Goal: Transaction & Acquisition: Purchase product/service

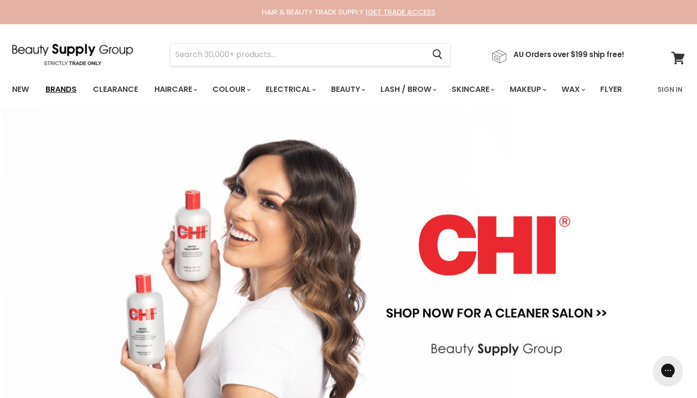
click at [69, 90] on link "Brands" at bounding box center [61, 89] width 46 height 20
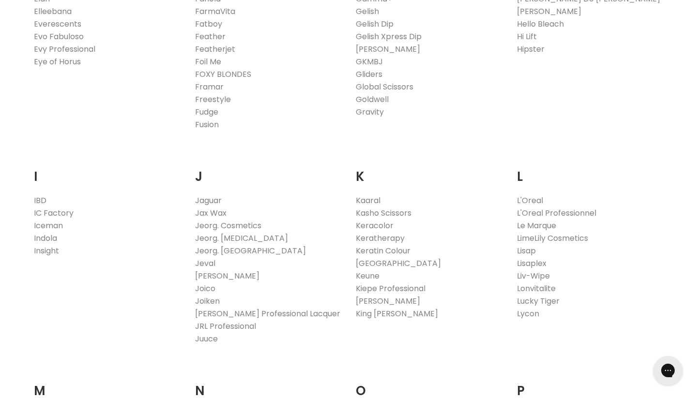
scroll to position [802, 0]
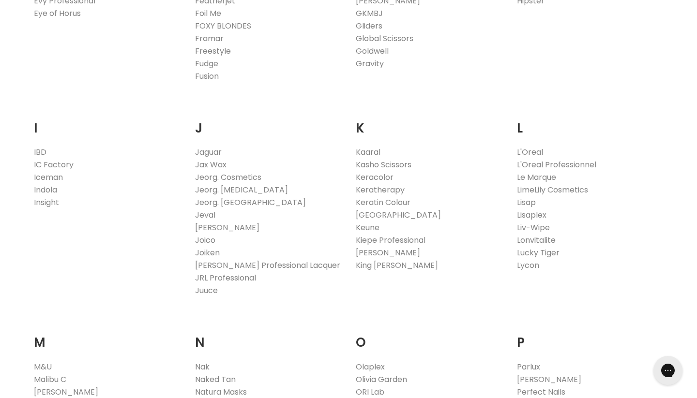
click at [373, 228] on link "Keune" at bounding box center [368, 227] width 24 height 11
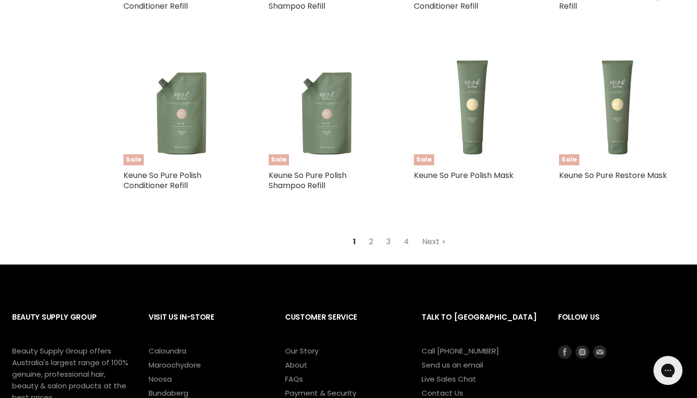
scroll to position [2340, 0]
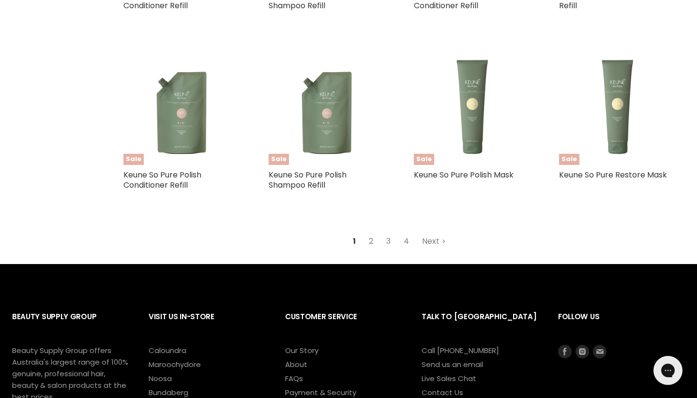
click at [369, 240] on link "2" at bounding box center [371, 241] width 15 height 17
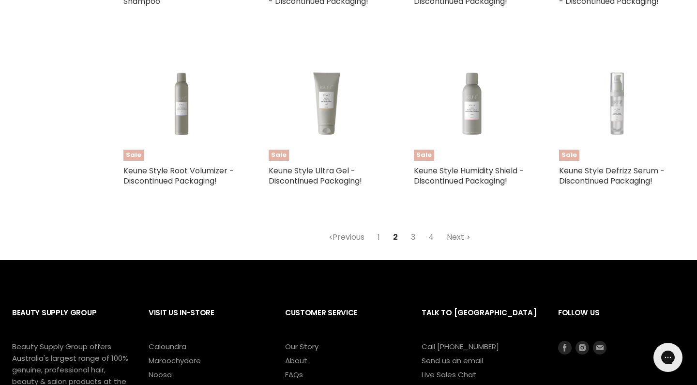
scroll to position [2406, 0]
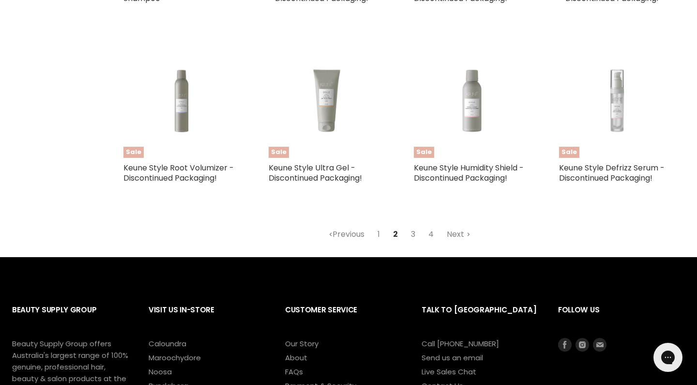
click at [412, 240] on link "3" at bounding box center [413, 234] width 15 height 17
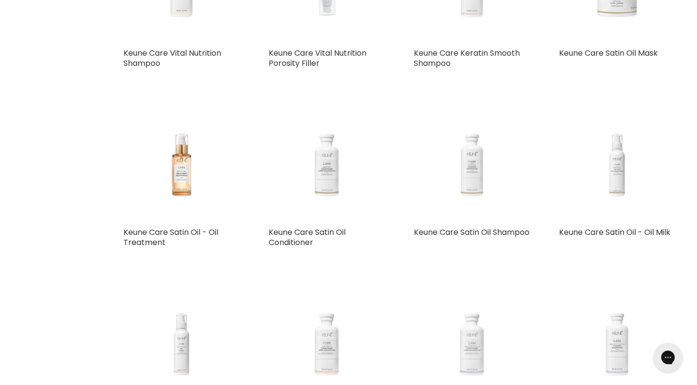
scroll to position [1637, 0]
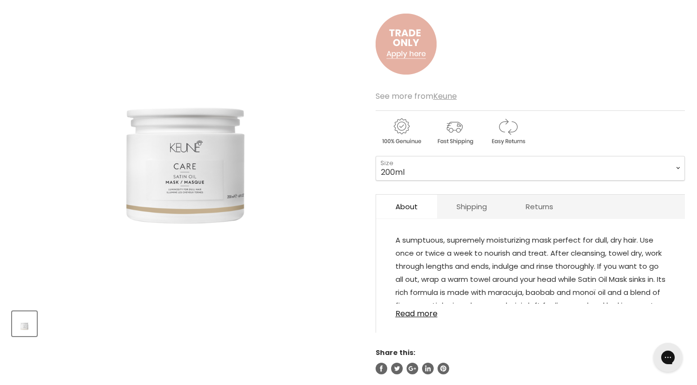
scroll to position [159, 0]
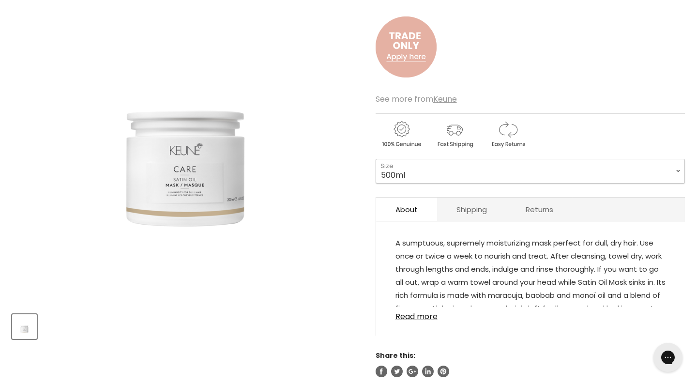
select select "500ml"
